Goal: Information Seeking & Learning: Understand process/instructions

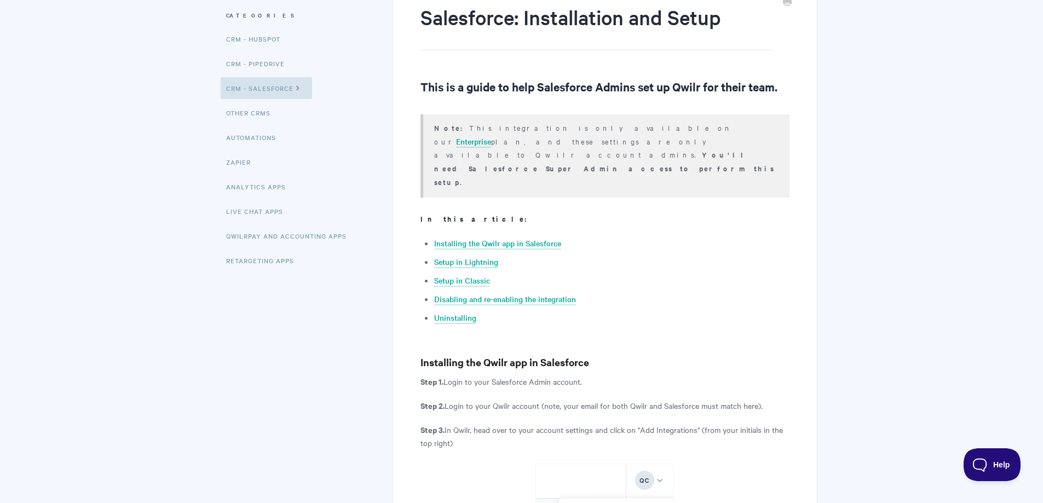
scroll to position [109, 0]
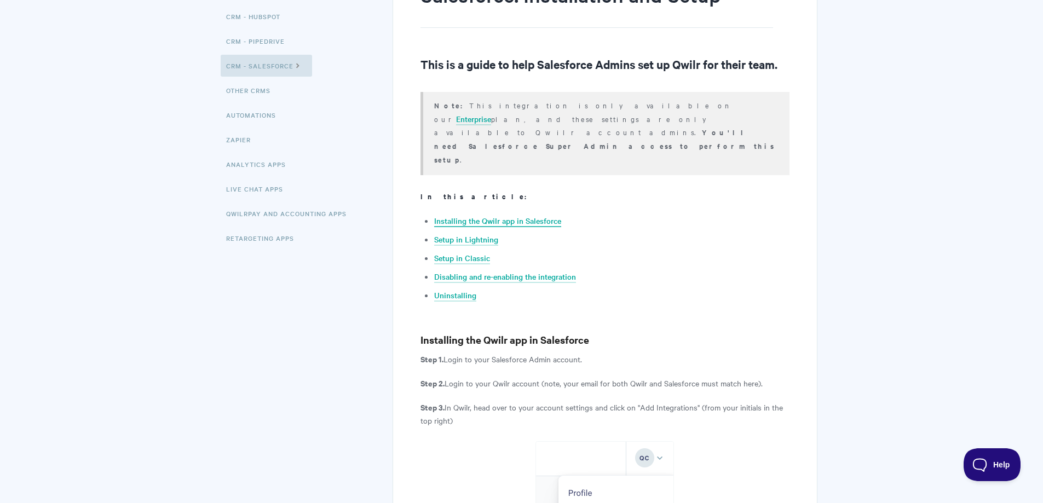
click at [524, 215] on link "Installing the Qwilr app in Salesforce" at bounding box center [497, 221] width 127 height 12
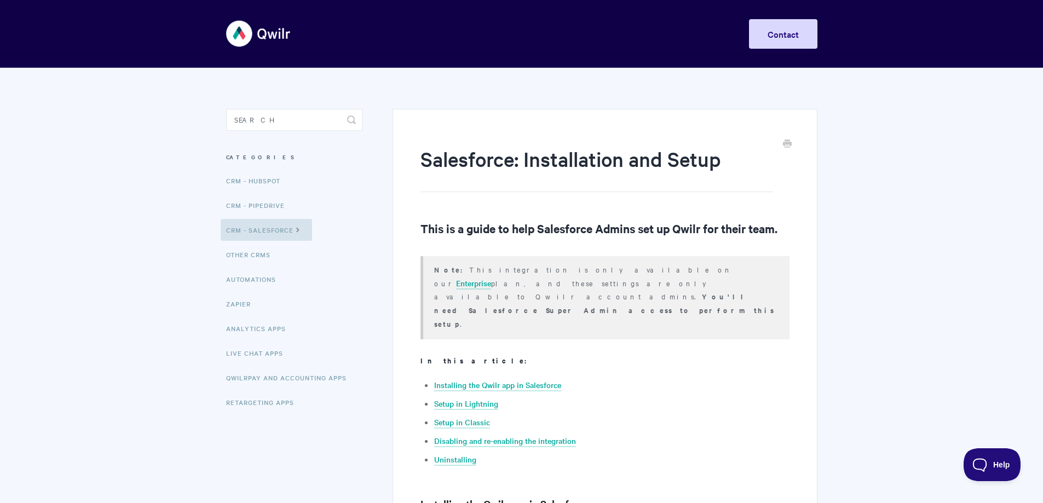
click at [271, 30] on img at bounding box center [258, 33] width 65 height 41
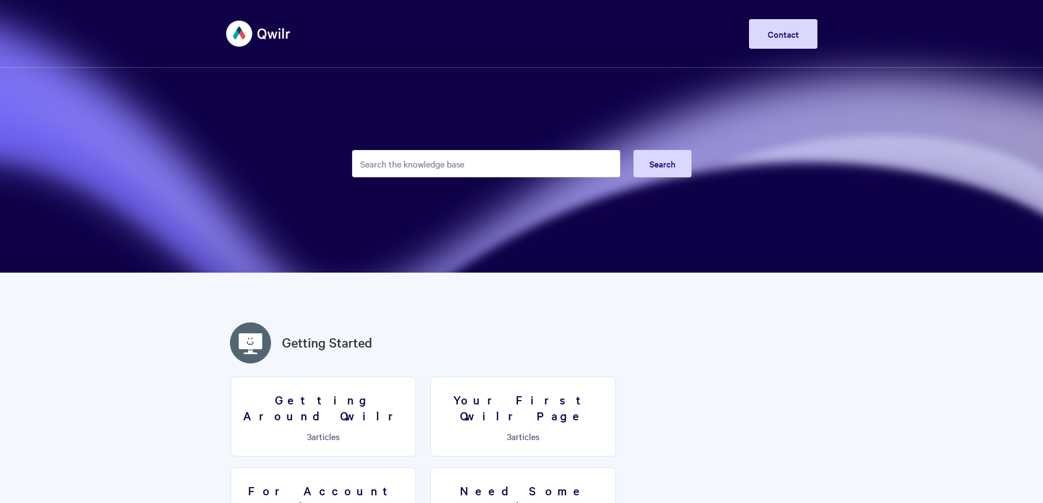
drag, startPoint x: 903, startPoint y: 213, endPoint x: 836, endPoint y: 214, distance: 66.8
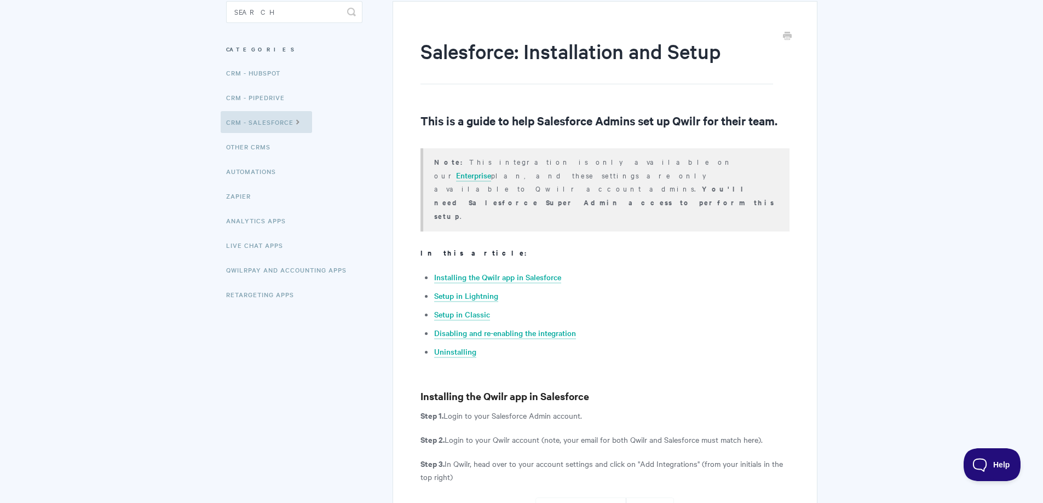
scroll to position [109, 0]
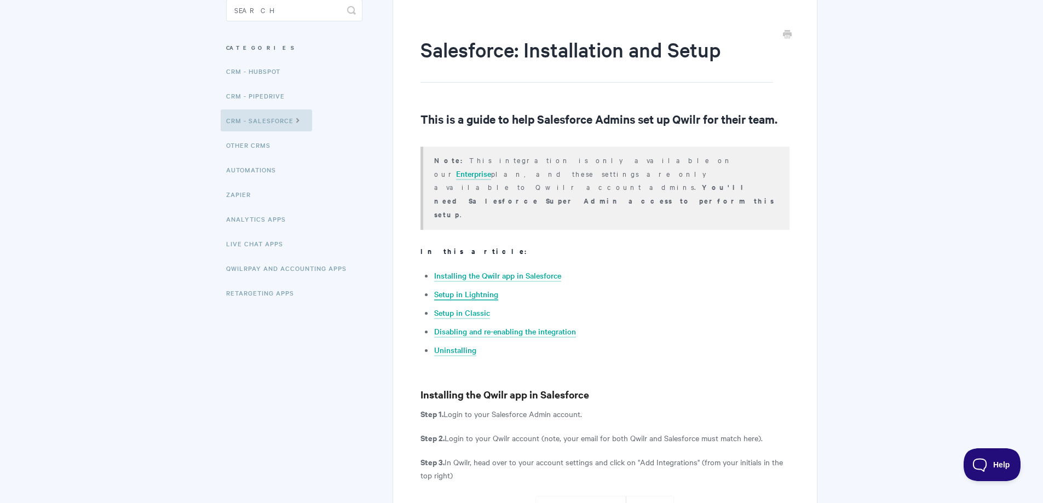
click at [474, 288] on link "Setup in Lightning" at bounding box center [466, 294] width 64 height 12
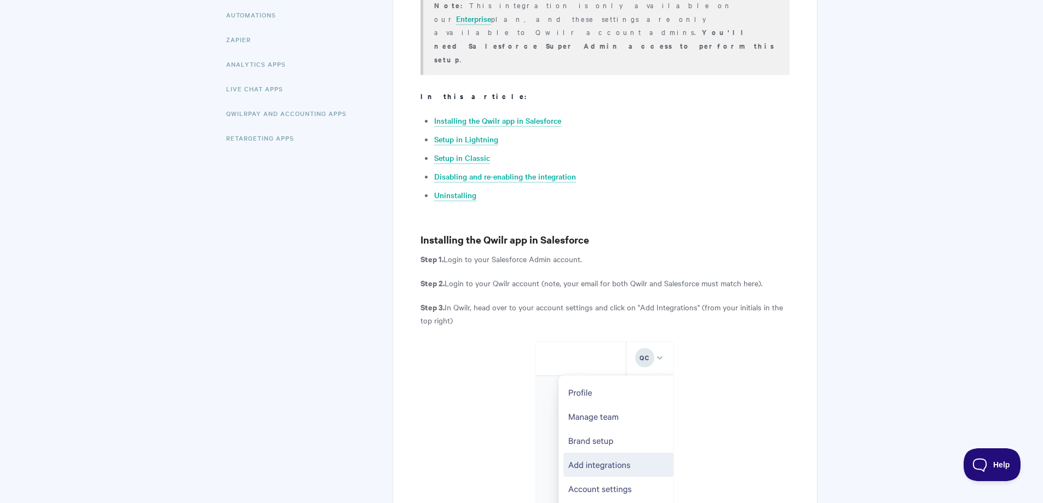
scroll to position [230, 0]
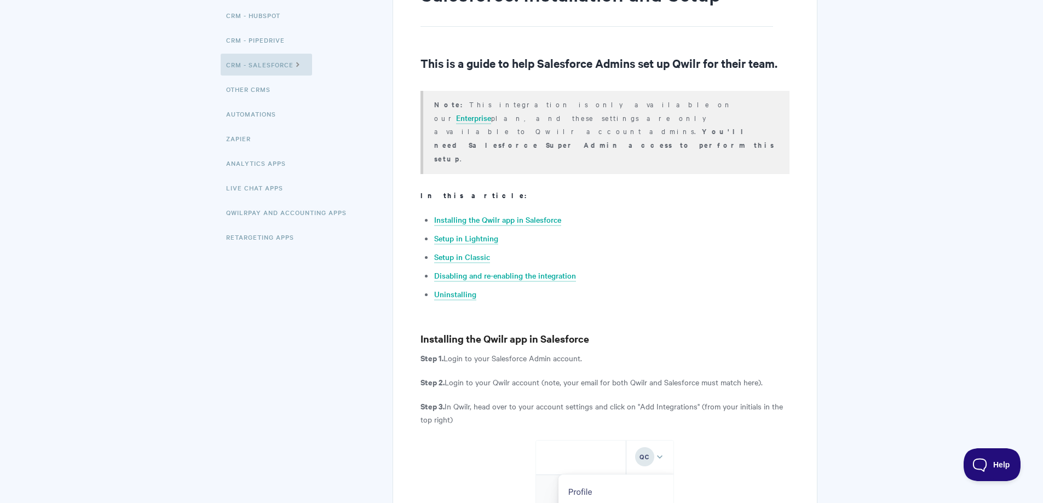
scroll to position [219, 0]
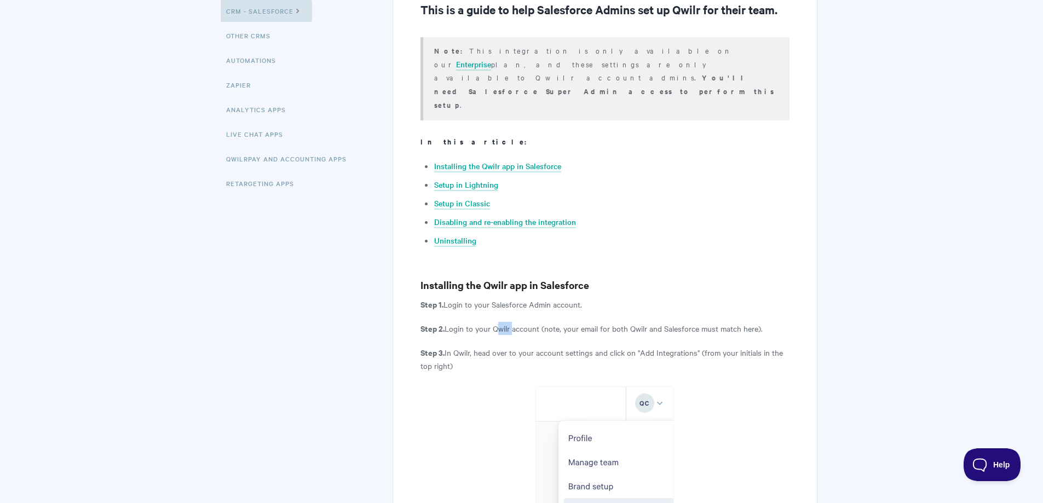
drag, startPoint x: 494, startPoint y: 288, endPoint x: 511, endPoint y: 288, distance: 16.4
click at [511, 322] on p "Step 2. Login to your Qwilr account (note, your email for both Qwilr and Salesf…" at bounding box center [604, 328] width 368 height 13
copy p "Qwilr"
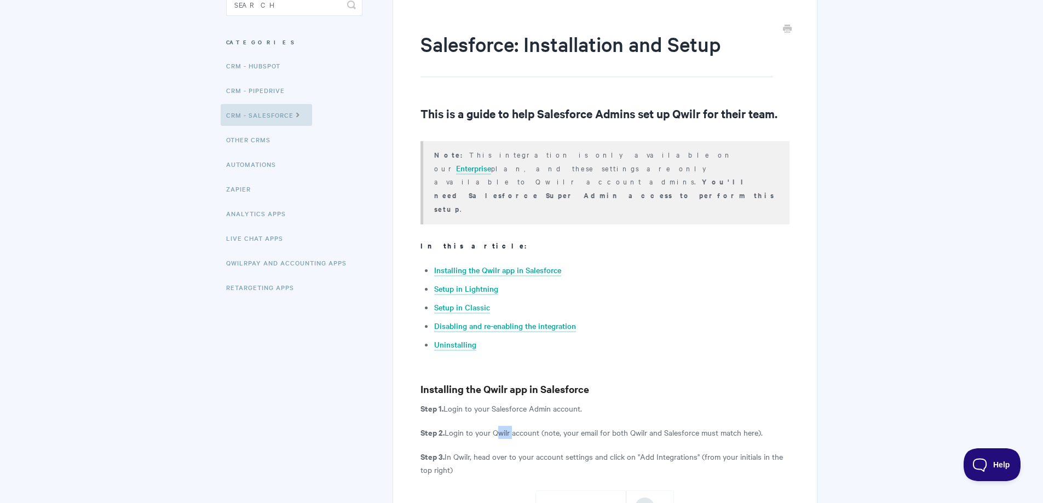
scroll to position [109, 0]
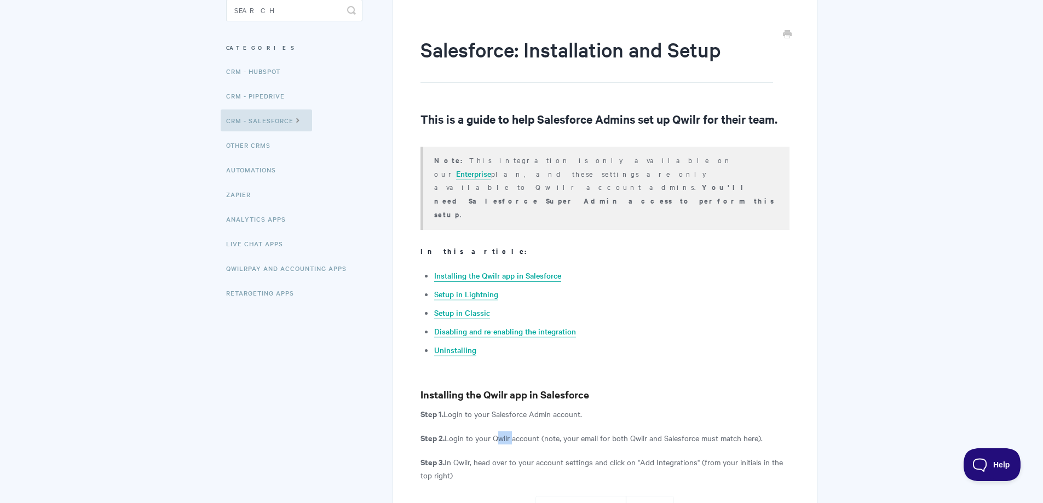
click at [456, 270] on link "Installing the Qwilr app in Salesforce" at bounding box center [497, 276] width 127 height 12
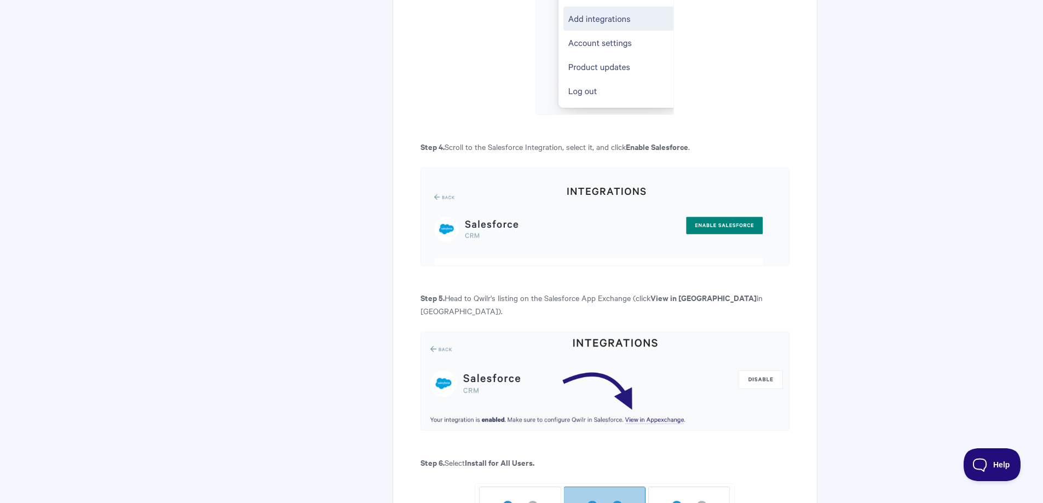
scroll to position [728, 0]
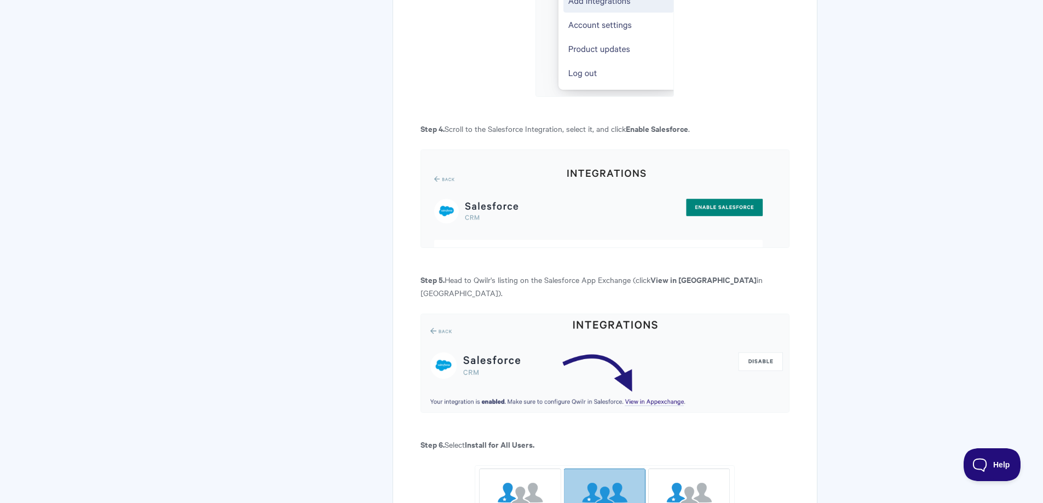
click at [641, 350] on img at bounding box center [604, 363] width 368 height 99
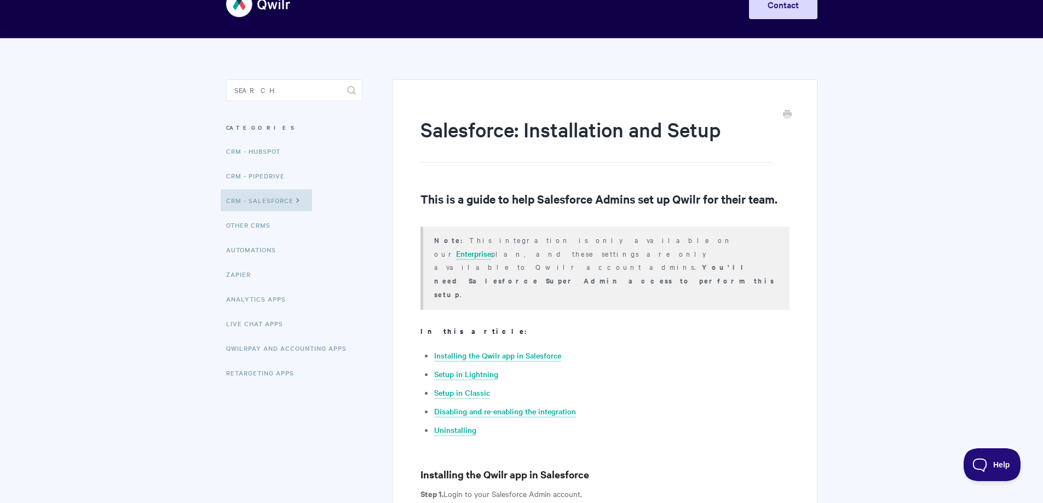
scroll to position [0, 0]
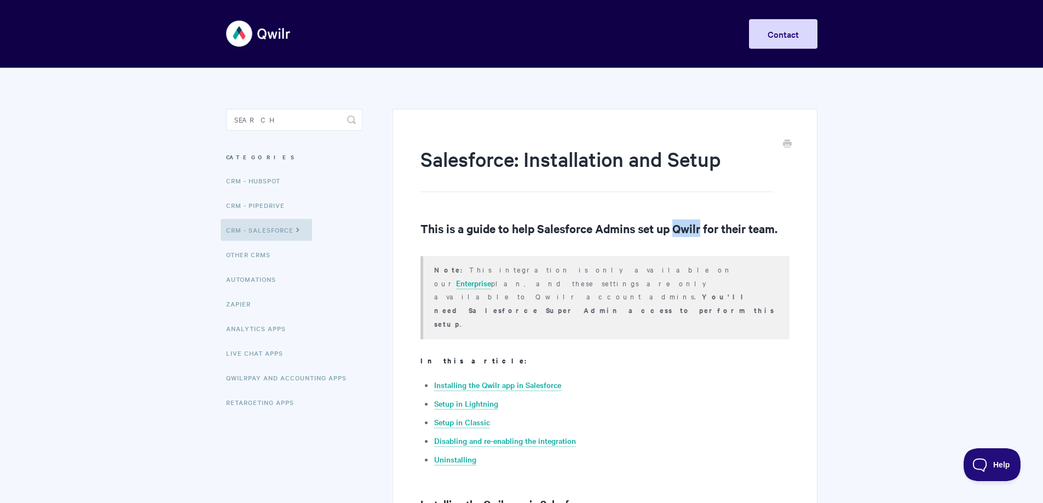
copy h2 "Qwilr"
drag, startPoint x: 675, startPoint y: 231, endPoint x: 703, endPoint y: 229, distance: 28.0
click at [703, 229] on h2 "This is a guide to help Salesforce Admins set up Qwilr for their team." at bounding box center [604, 228] width 368 height 18
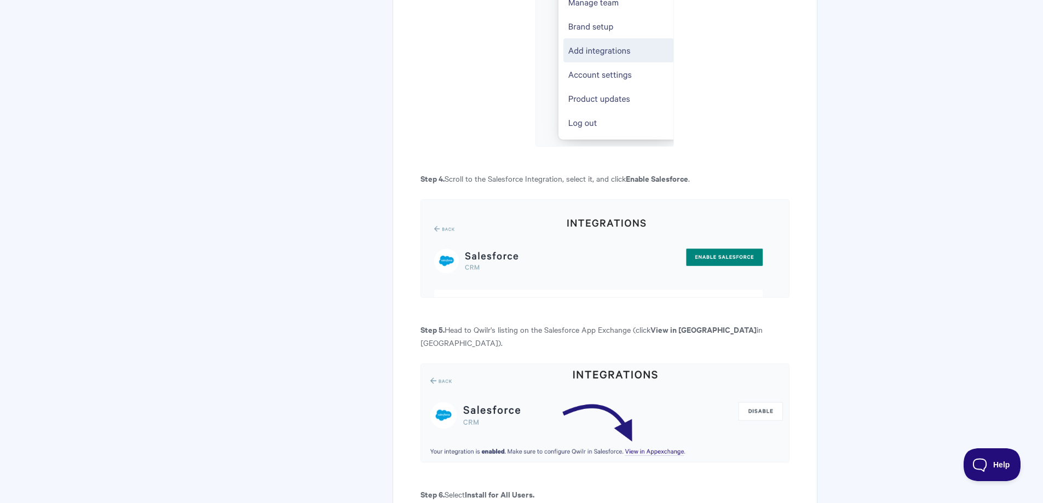
scroll to position [766, 0]
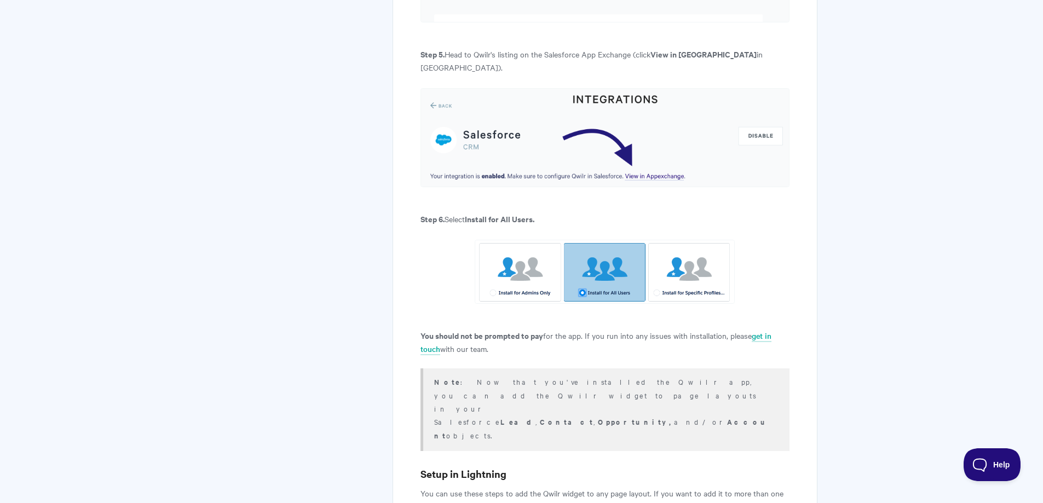
scroll to position [930, 0]
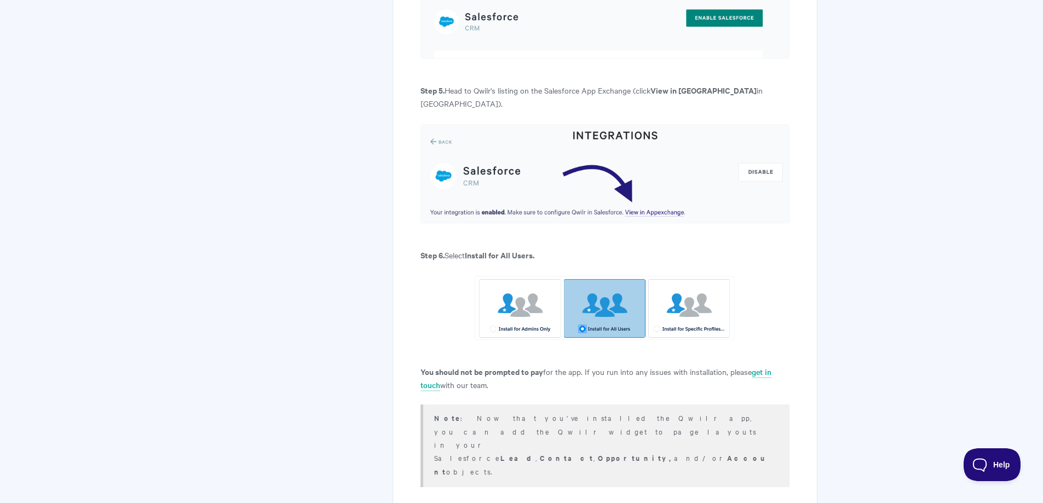
scroll to position [873, 0]
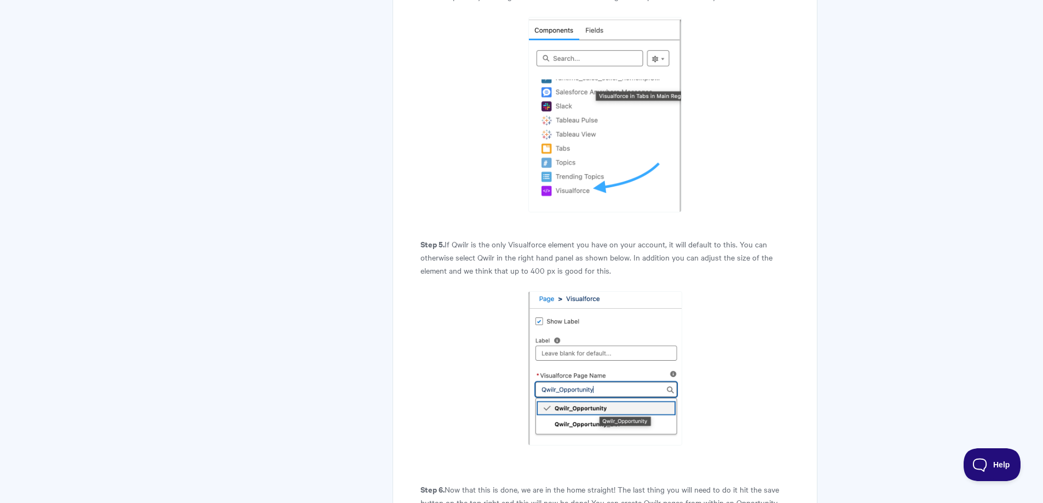
scroll to position [2298, 0]
